Goal: Navigation & Orientation: Understand site structure

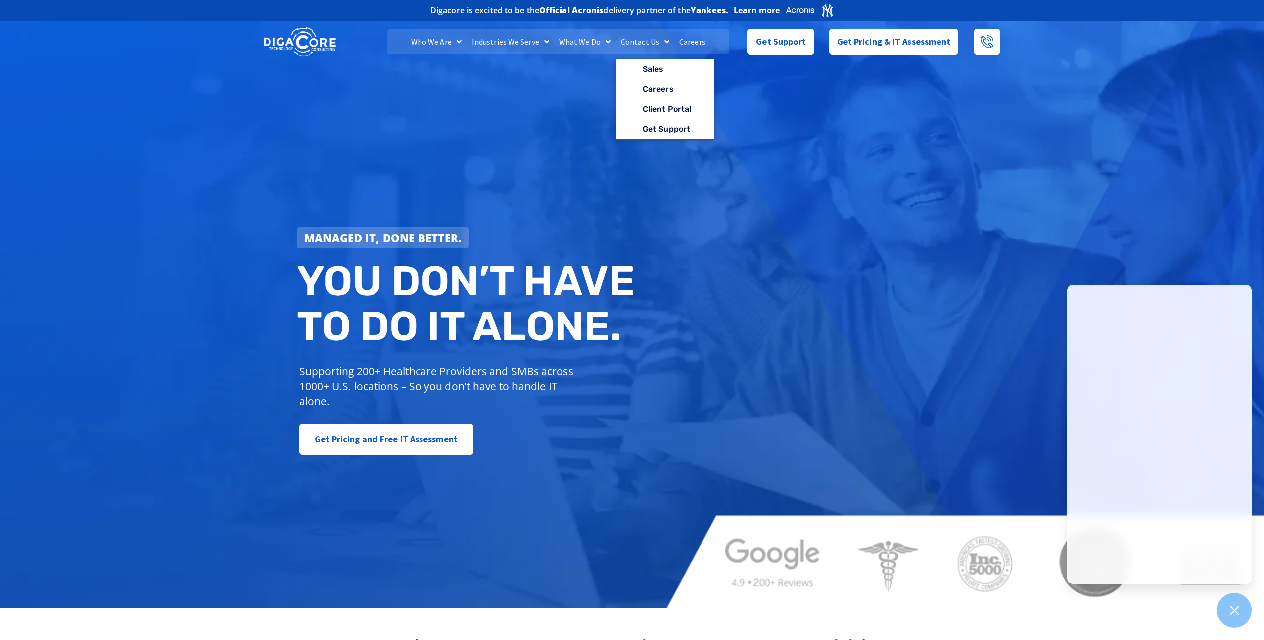
click at [641, 42] on link "Contact Us" at bounding box center [645, 41] width 58 height 25
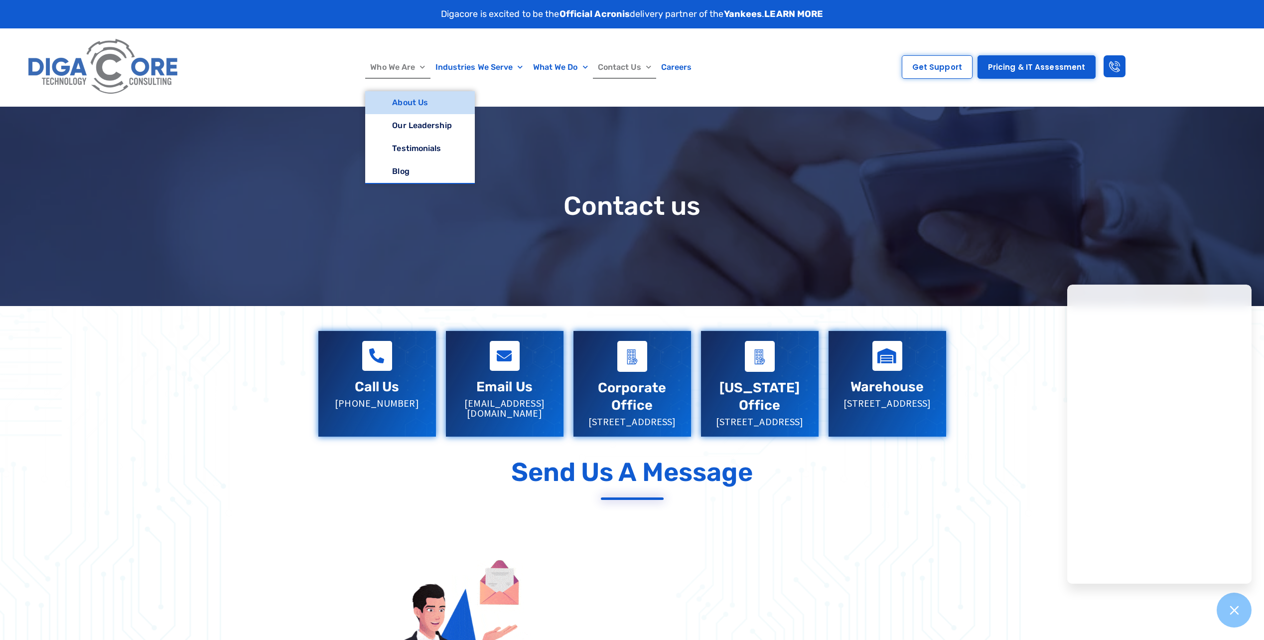
click at [413, 104] on link "About Us" at bounding box center [419, 102] width 109 height 23
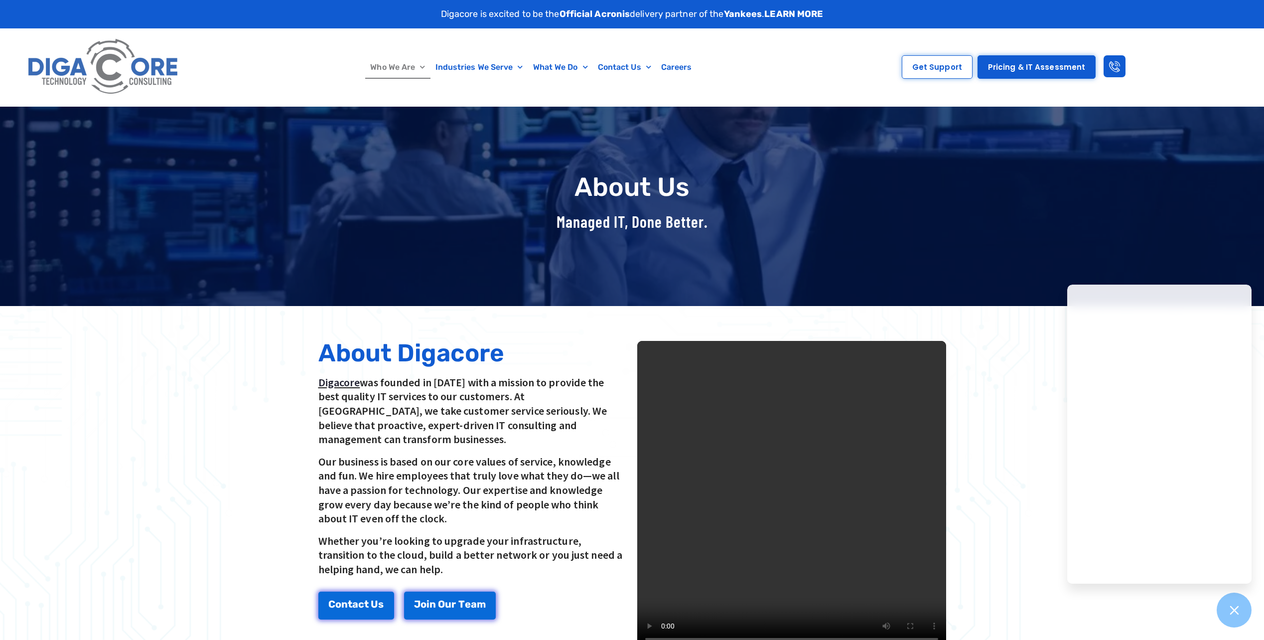
scroll to position [100, 0]
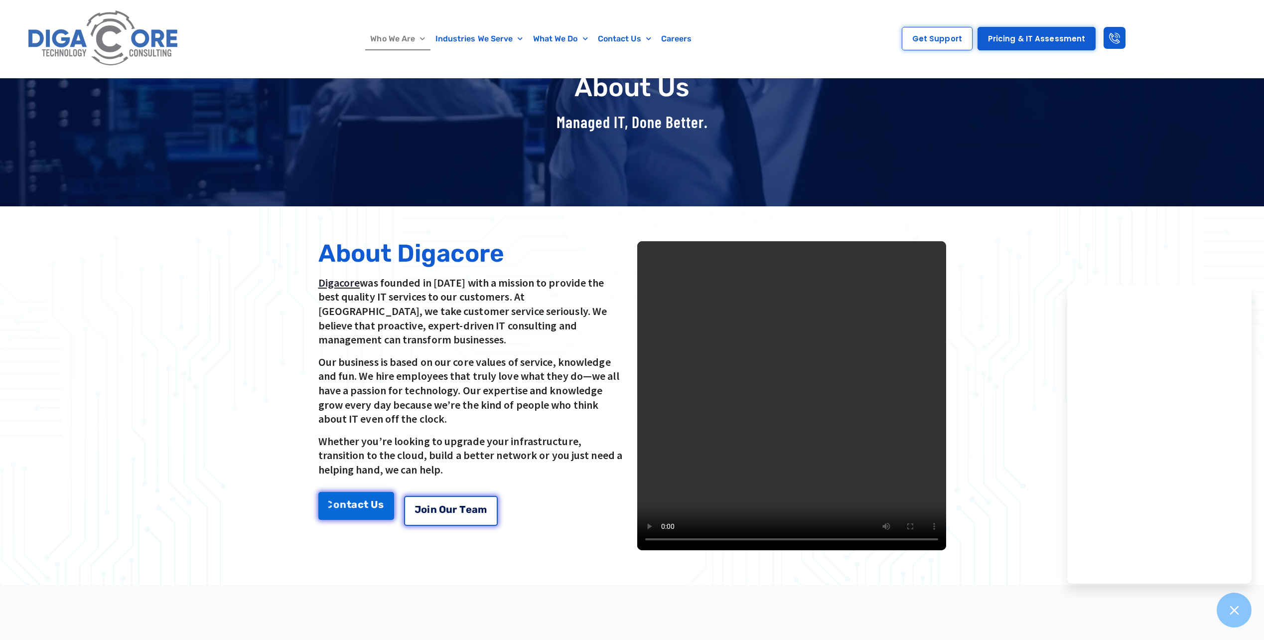
click at [440, 496] on link "J o i n O u r T e a m" at bounding box center [451, 511] width 94 height 30
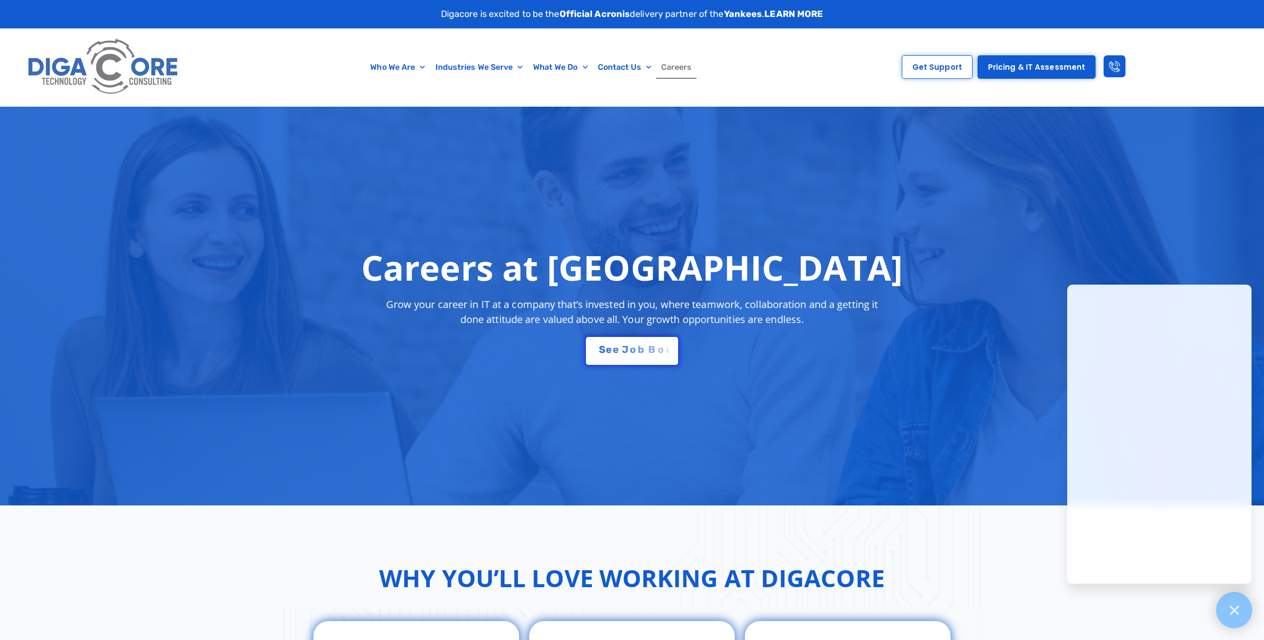
click at [1246, 619] on div at bounding box center [1235, 610] width 36 height 36
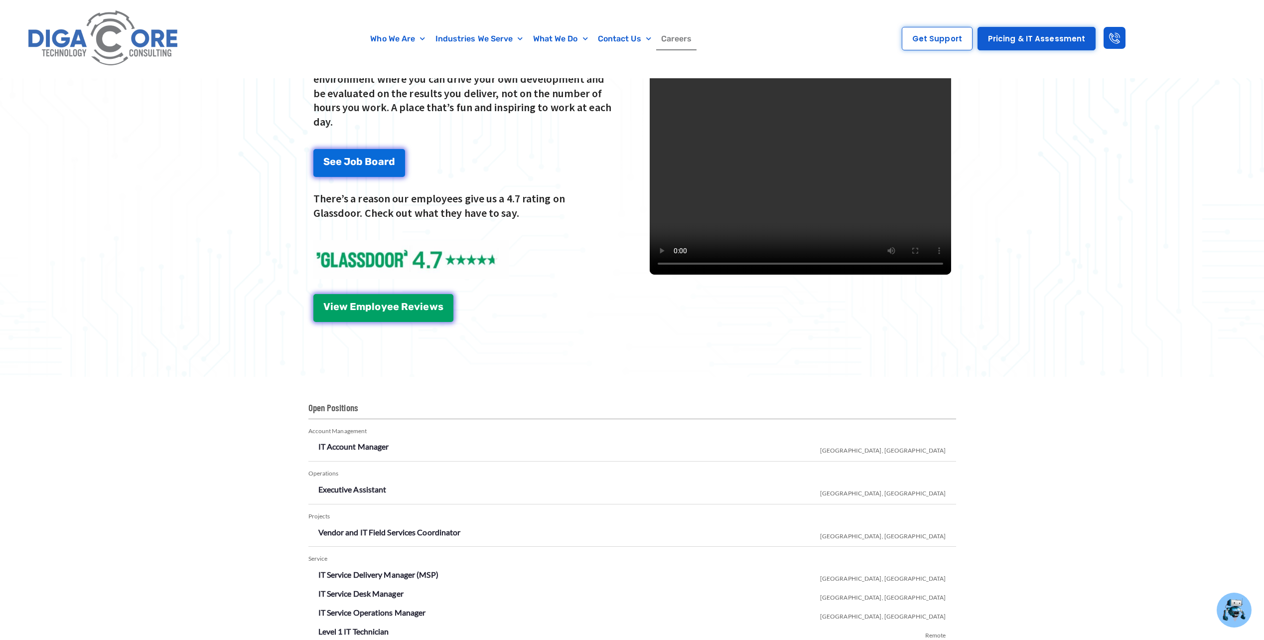
scroll to position [1495, 0]
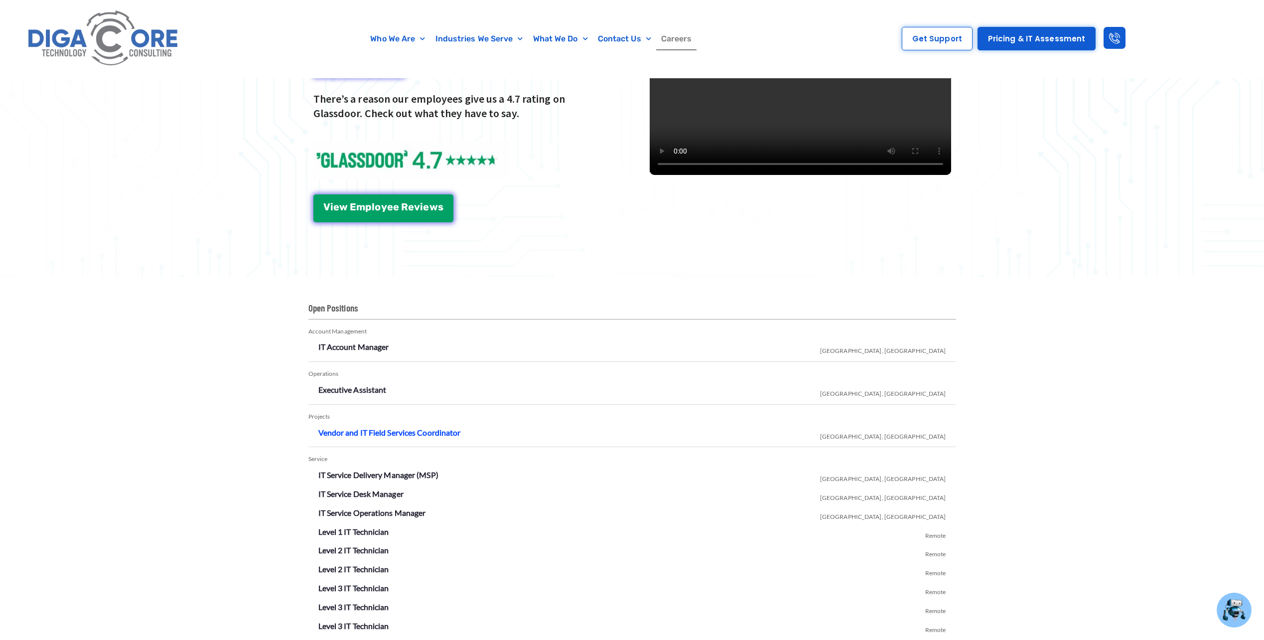
click at [429, 428] on link "Vendor and IT Field Services Coordinator" at bounding box center [389, 432] width 143 height 9
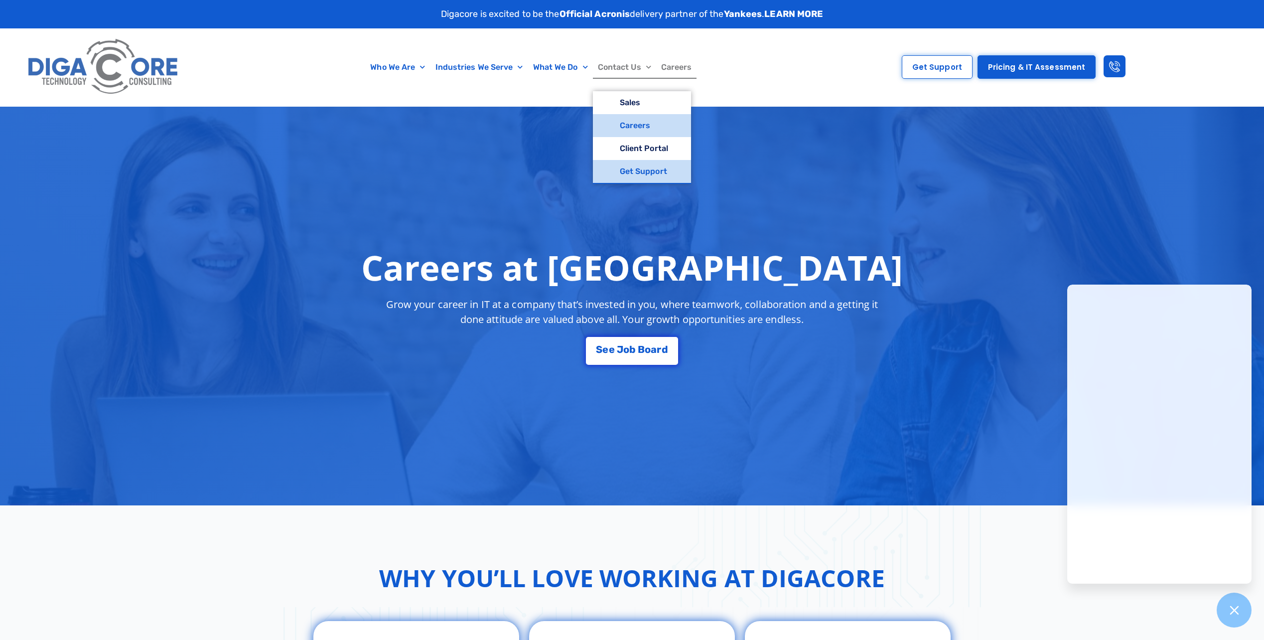
click at [646, 174] on link "Get Support" at bounding box center [642, 171] width 98 height 23
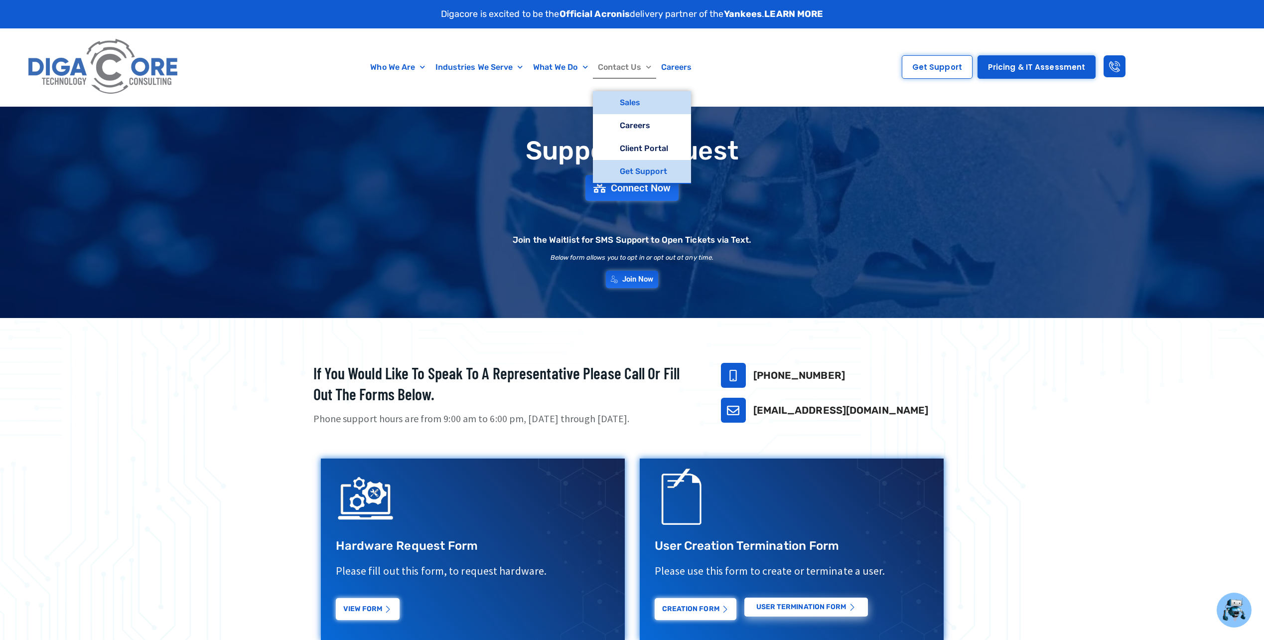
click at [639, 106] on link "Sales" at bounding box center [642, 102] width 98 height 23
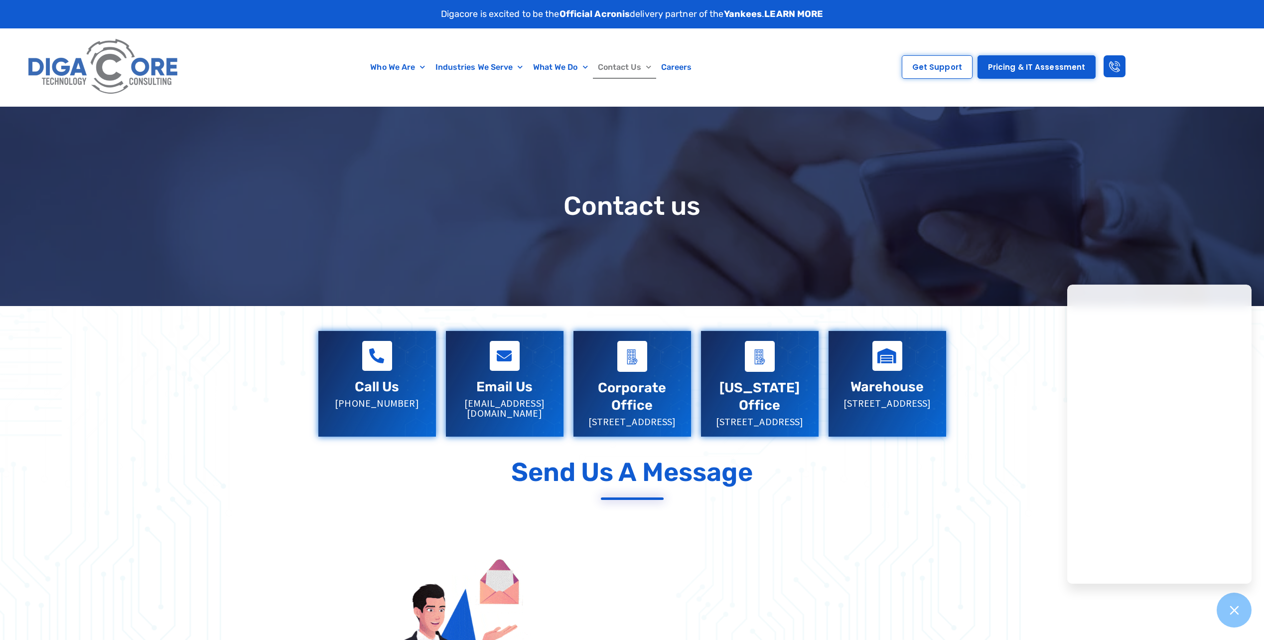
click at [26, 500] on div at bounding box center [632, 635] width 1264 height 659
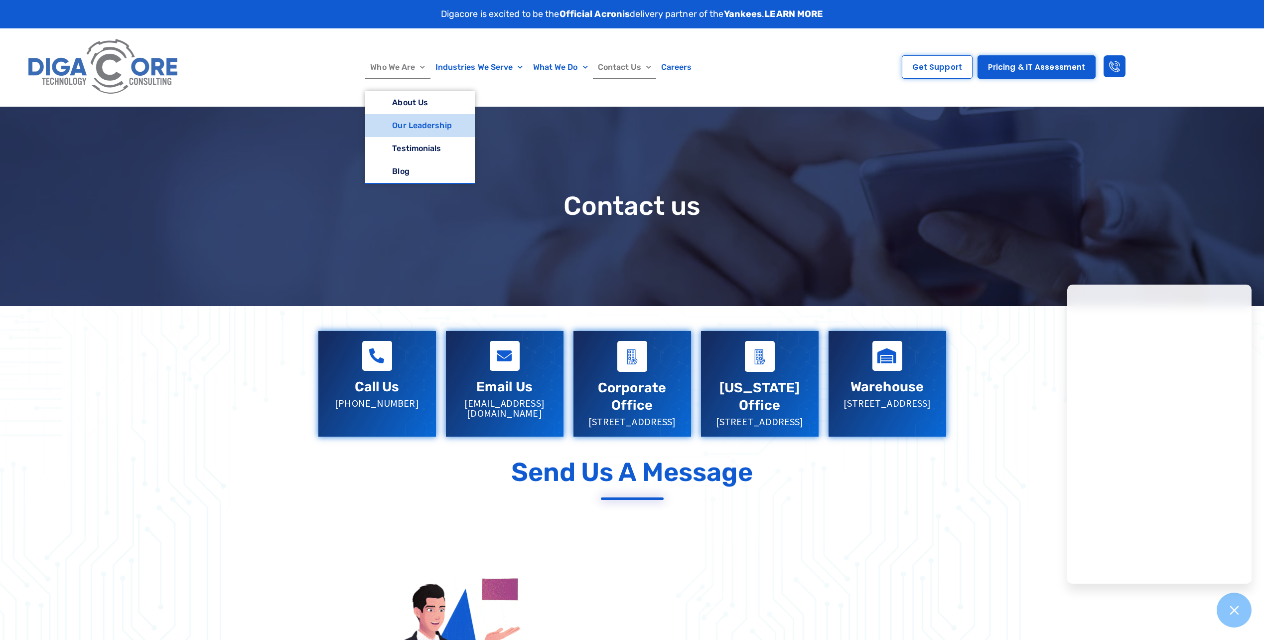
click at [416, 128] on link "Our Leadership" at bounding box center [419, 125] width 109 height 23
click at [421, 127] on link "Our Leadership" at bounding box center [419, 125] width 109 height 23
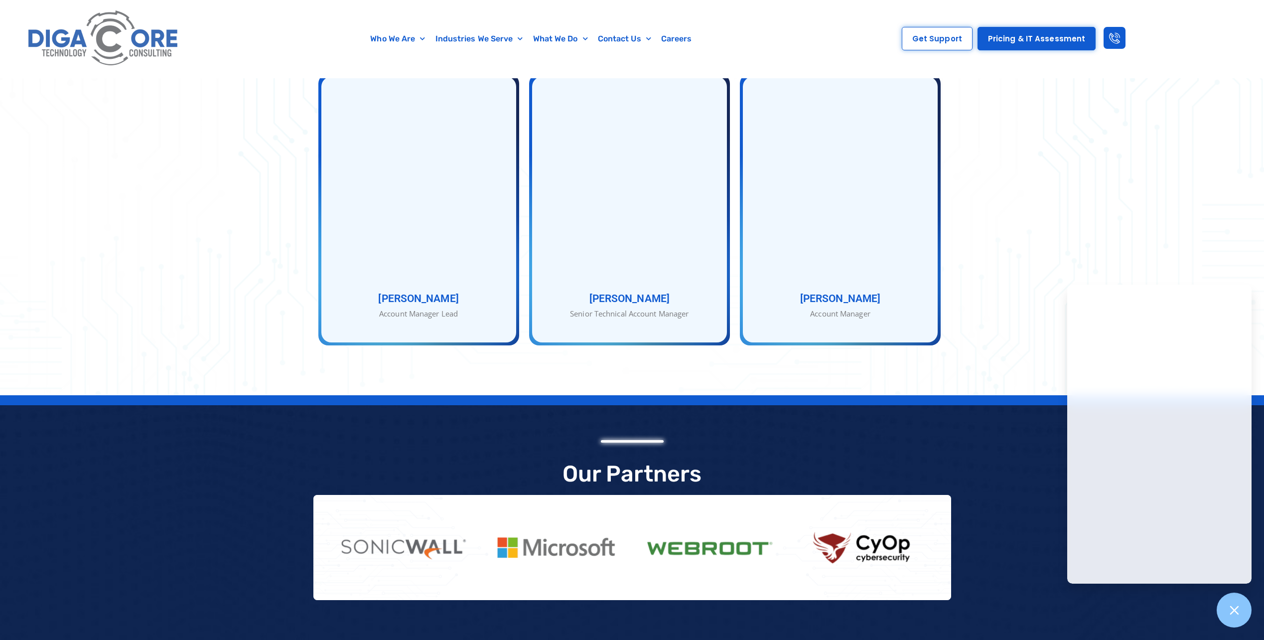
scroll to position [1562, 0]
